Goal: Transaction & Acquisition: Purchase product/service

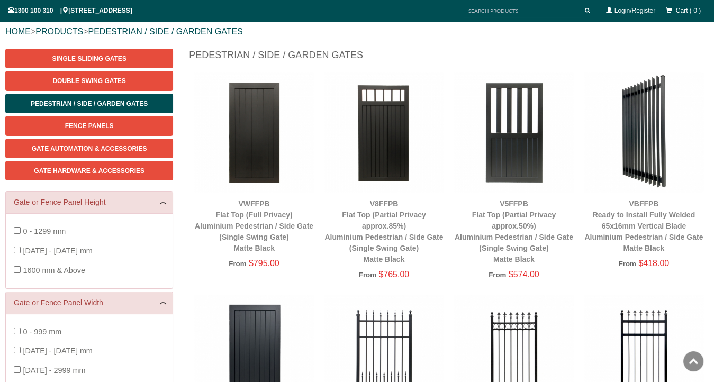
scroll to position [53, 0]
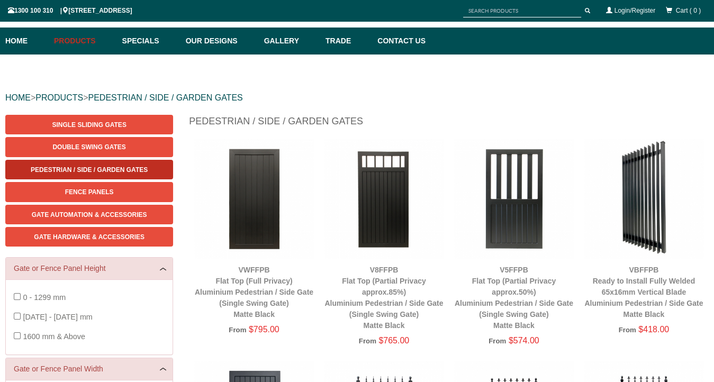
click at [126, 171] on span "Pedestrian / Side / Garden Gates" at bounding box center [89, 169] width 117 height 7
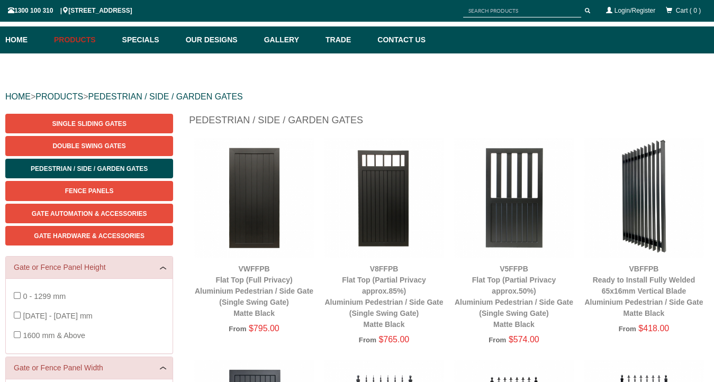
scroll to position [106, 0]
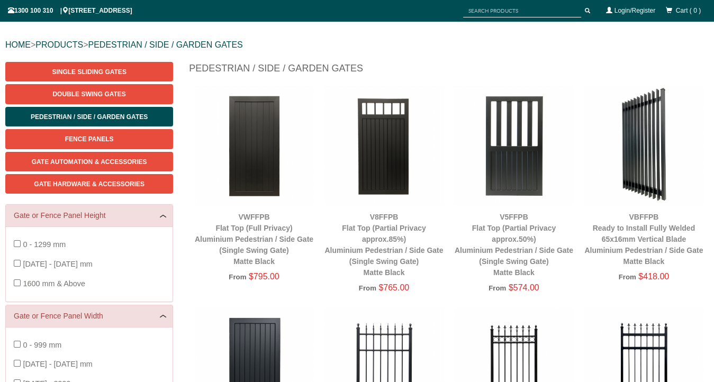
click at [656, 193] on img at bounding box center [643, 145] width 119 height 119
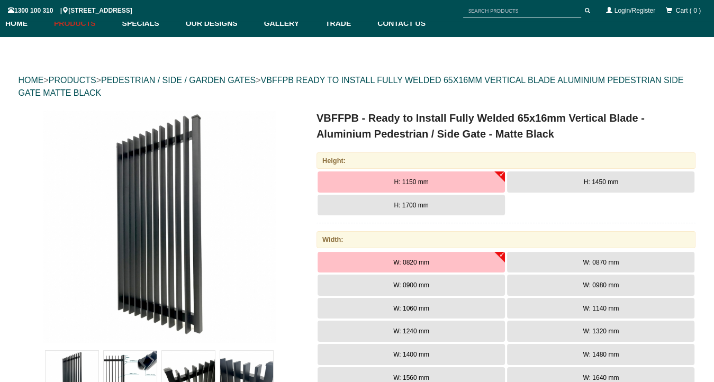
scroll to position [132, 0]
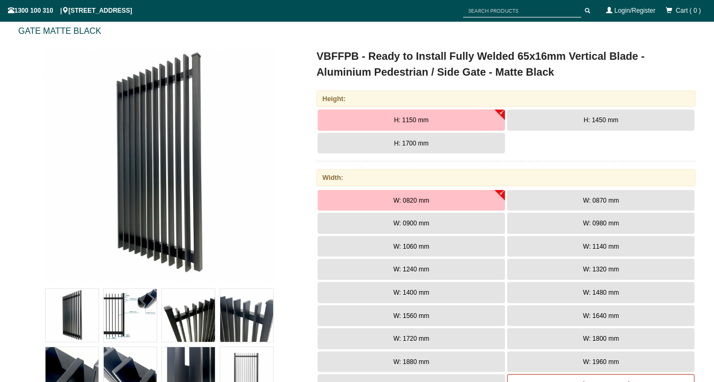
click at [436, 146] on button "H: 1700 mm" at bounding box center [411, 143] width 187 height 21
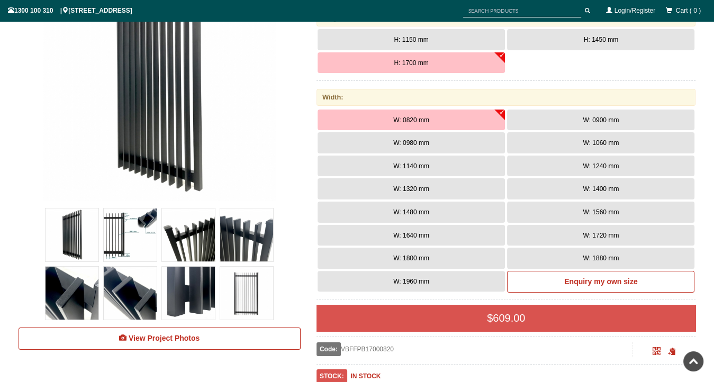
scroll to position [238, 0]
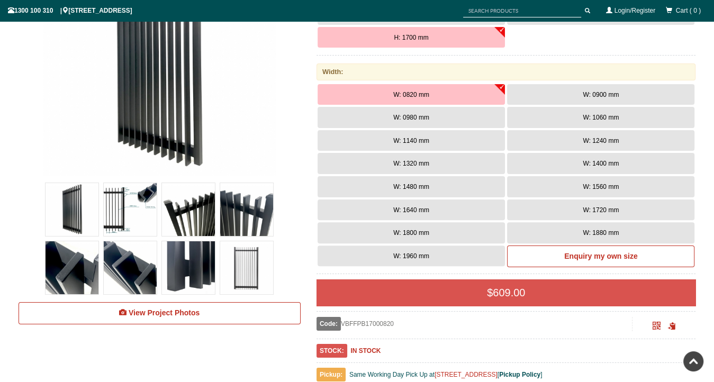
click at [599, 94] on span "W: 0900 mm" at bounding box center [601, 94] width 36 height 7
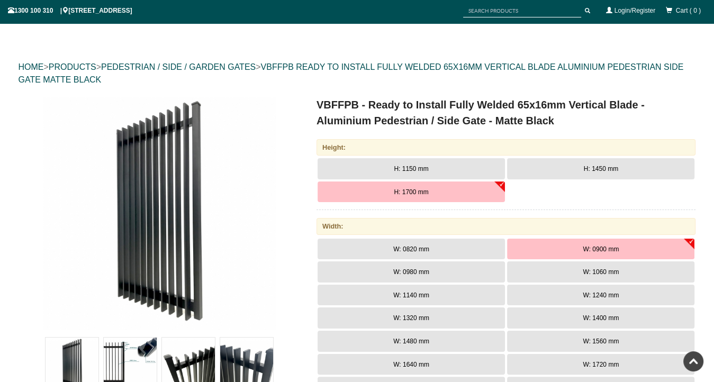
scroll to position [0, 0]
